Goal: Task Accomplishment & Management: Use online tool/utility

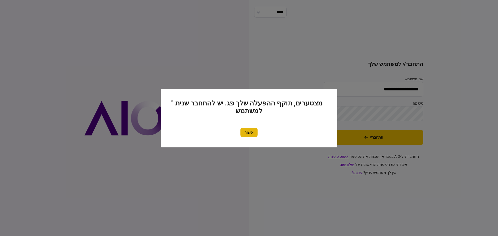
click at [254, 135] on button "אישור" at bounding box center [248, 132] width 17 height 9
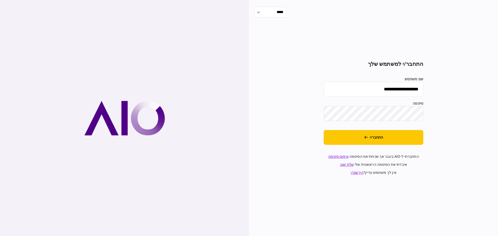
click at [372, 94] on input "**********" at bounding box center [374, 89] width 100 height 15
type input "*******"
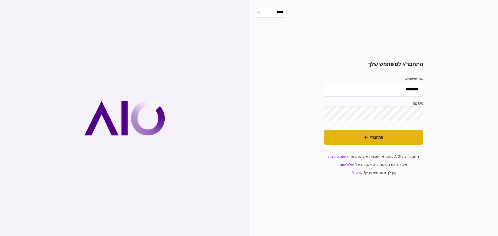
click at [363, 137] on button "התחבר/י" at bounding box center [374, 137] width 100 height 15
